Goal: Task Accomplishment & Management: Use online tool/utility

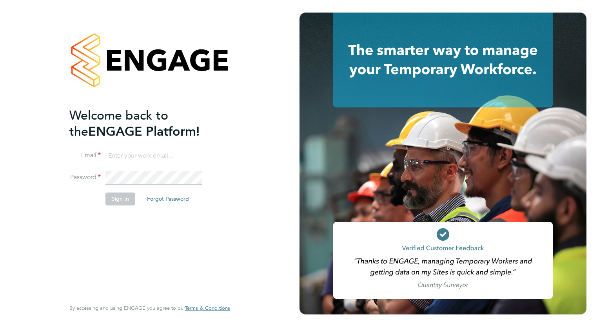
click at [126, 155] on input at bounding box center [153, 156] width 97 height 14
type input "daryl.jackson@bandk.co.uk"
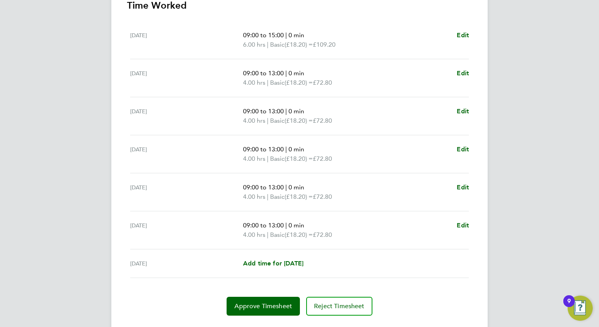
scroll to position [254, 0]
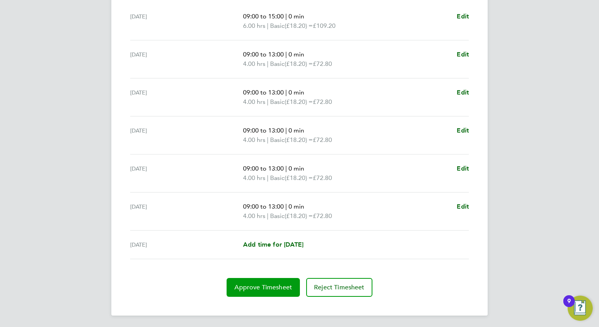
click at [251, 284] on span "Approve Timesheet" at bounding box center [264, 288] width 58 height 8
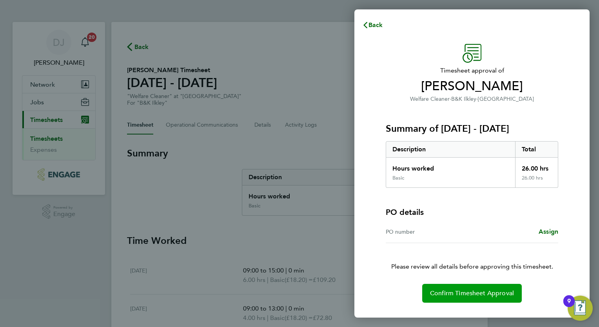
click at [489, 289] on span "Confirm Timesheet Approval" at bounding box center [472, 293] width 84 height 8
